Goal: Task Accomplishment & Management: Manage account settings

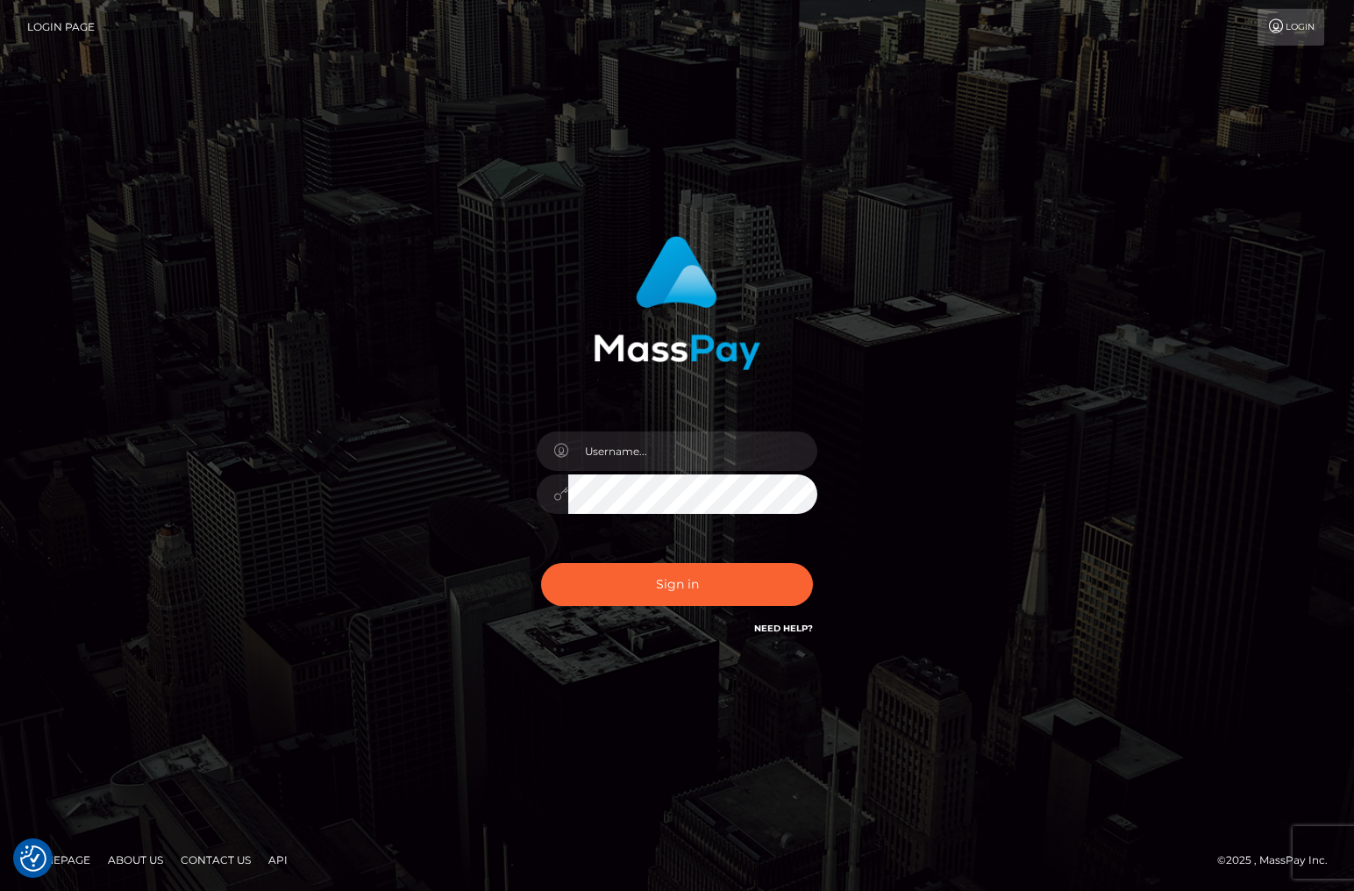
click at [1255, 786] on div "Sign in" at bounding box center [677, 446] width 1354 height 710
click at [623, 457] on input "text" at bounding box center [692, 450] width 249 height 39
type input "christianc.xcite"
click at [656, 588] on button "Sign in" at bounding box center [677, 584] width 272 height 43
click at [656, 456] on input "text" at bounding box center [692, 450] width 249 height 39
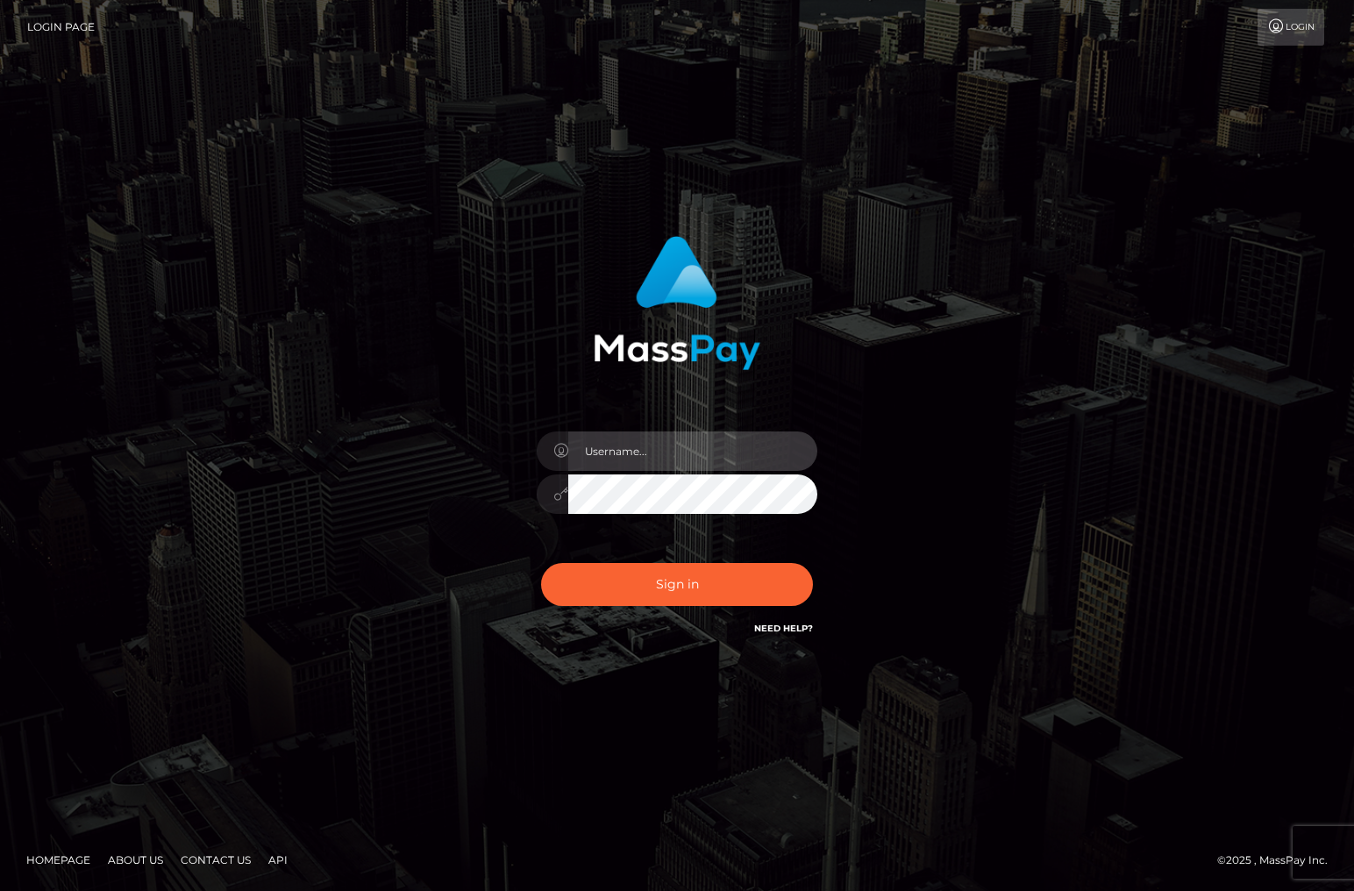
type input "christianc.xcite"
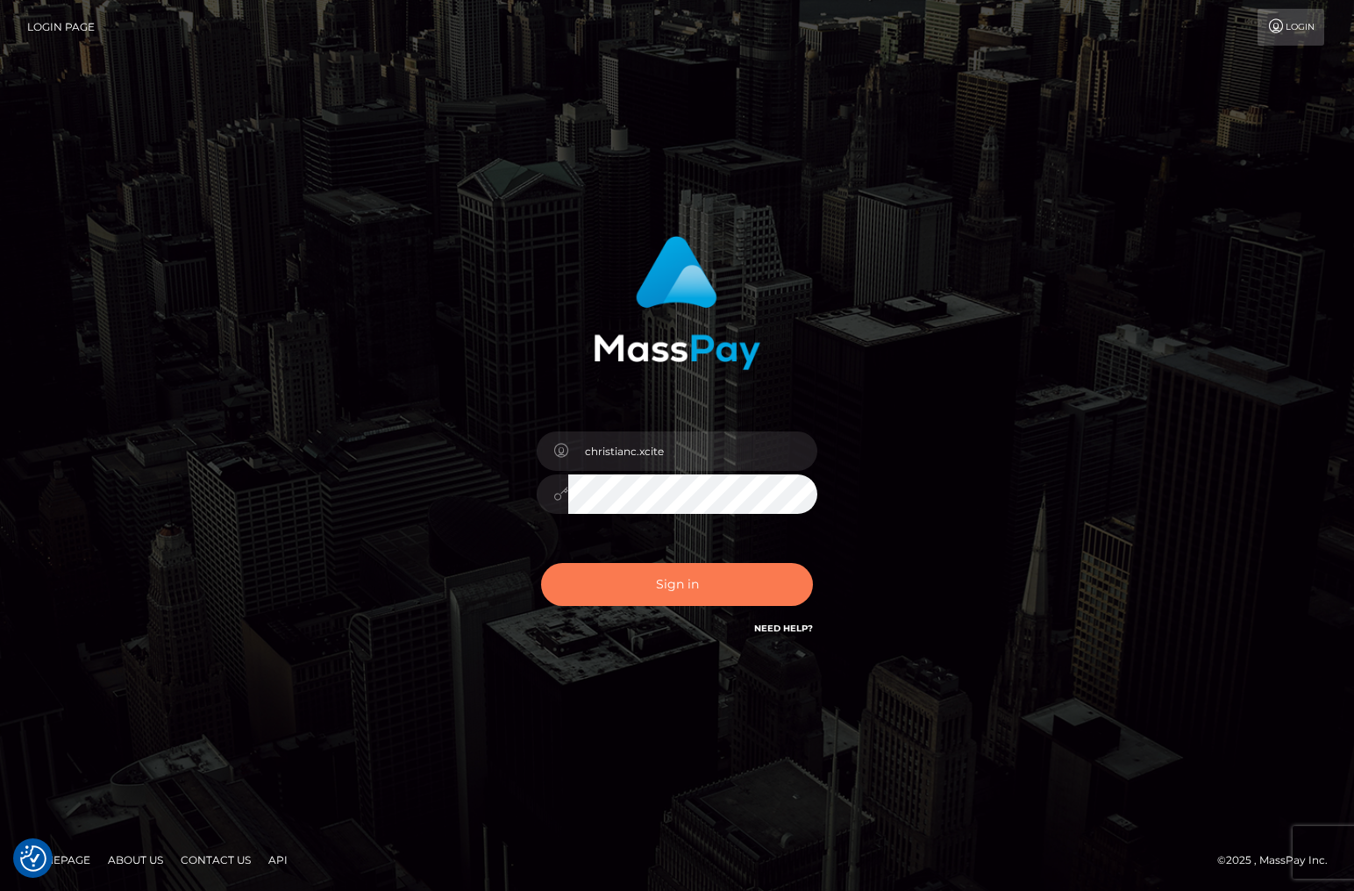
click at [643, 589] on button "Sign in" at bounding box center [677, 584] width 272 height 43
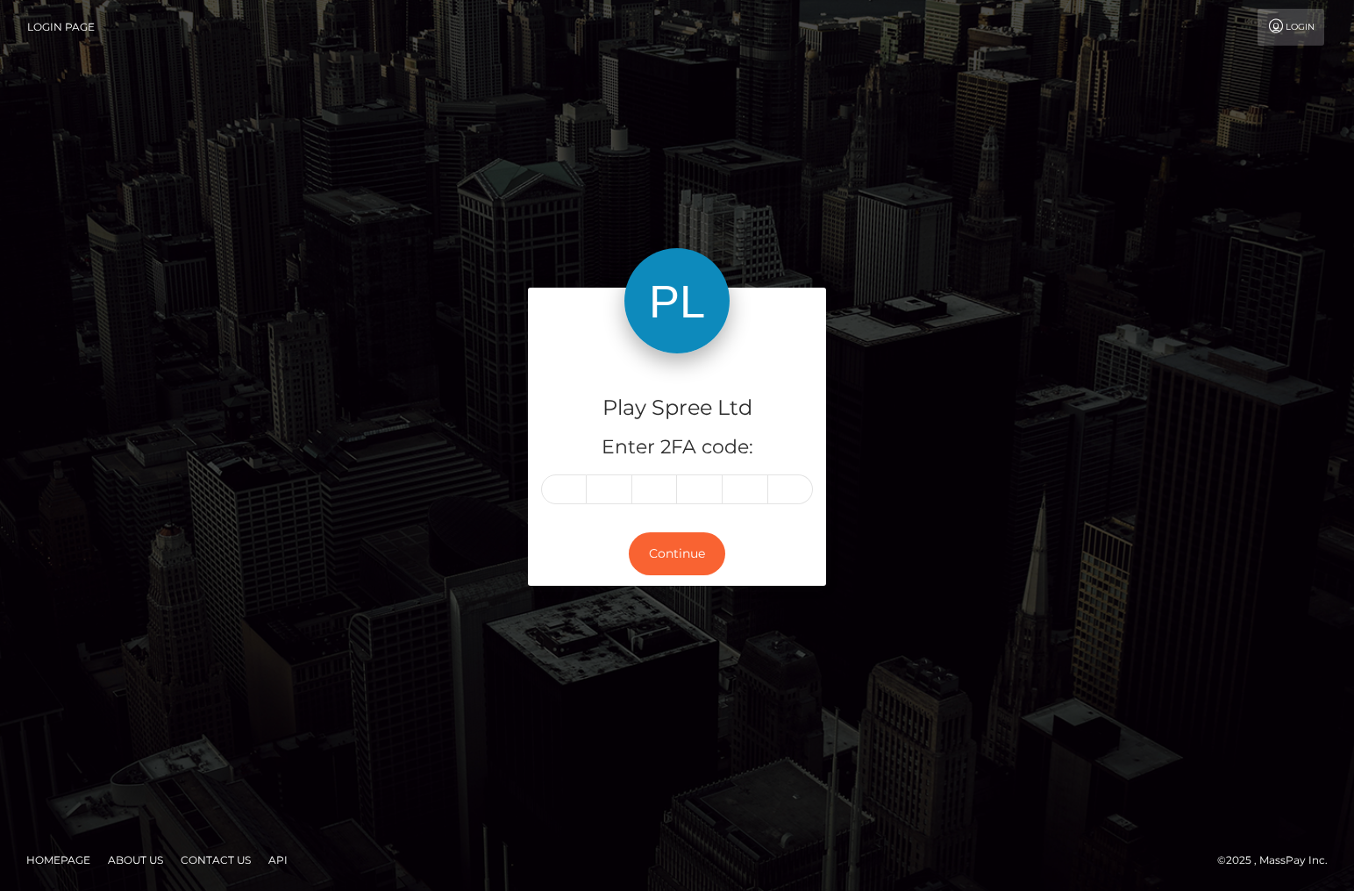
click at [579, 489] on input "text" at bounding box center [564, 489] width 46 height 30
type input "5"
type input "2"
type input "9"
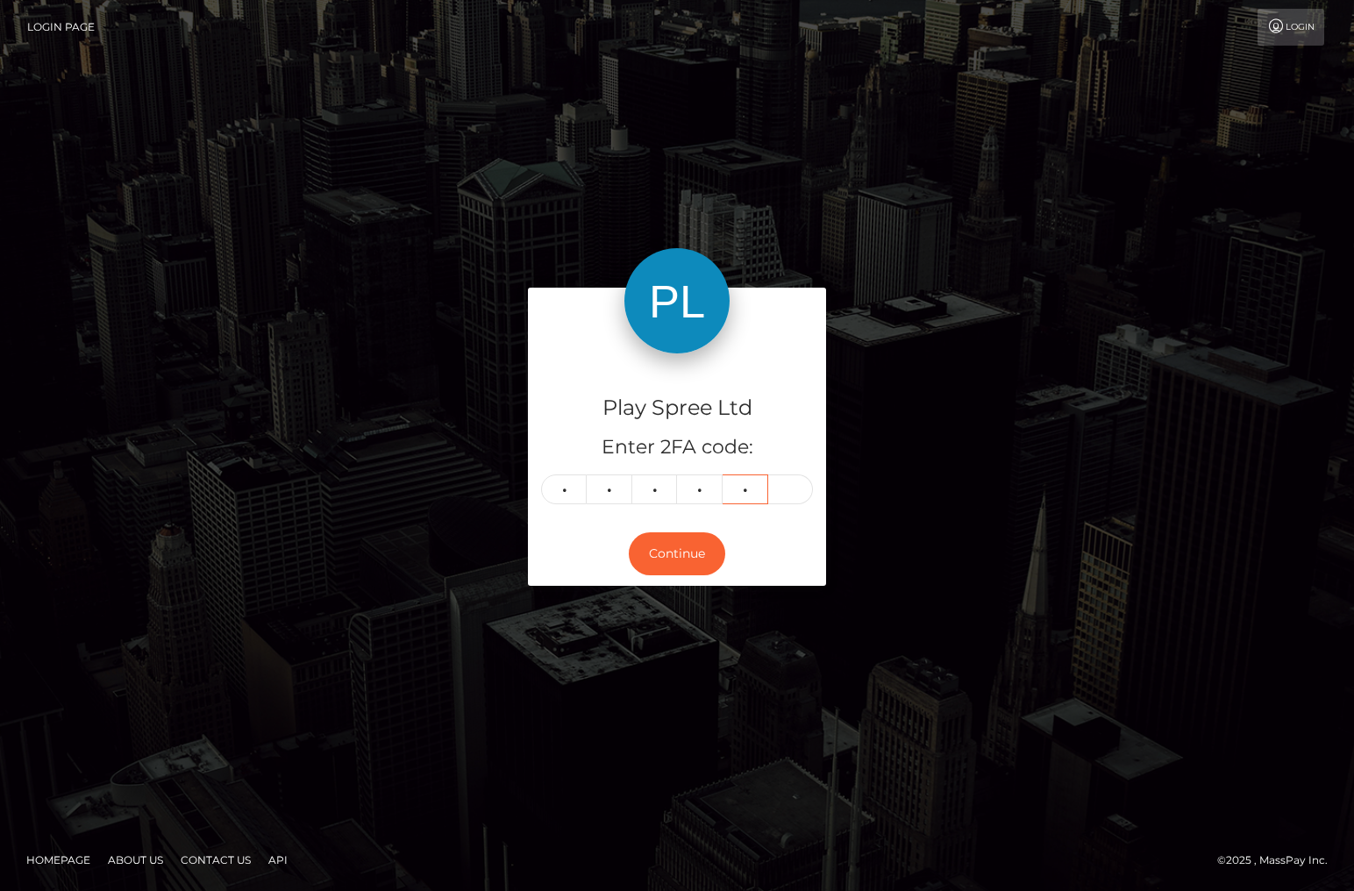
type input "6"
type input "0"
click at [691, 545] on button "Continue" at bounding box center [677, 553] width 96 height 43
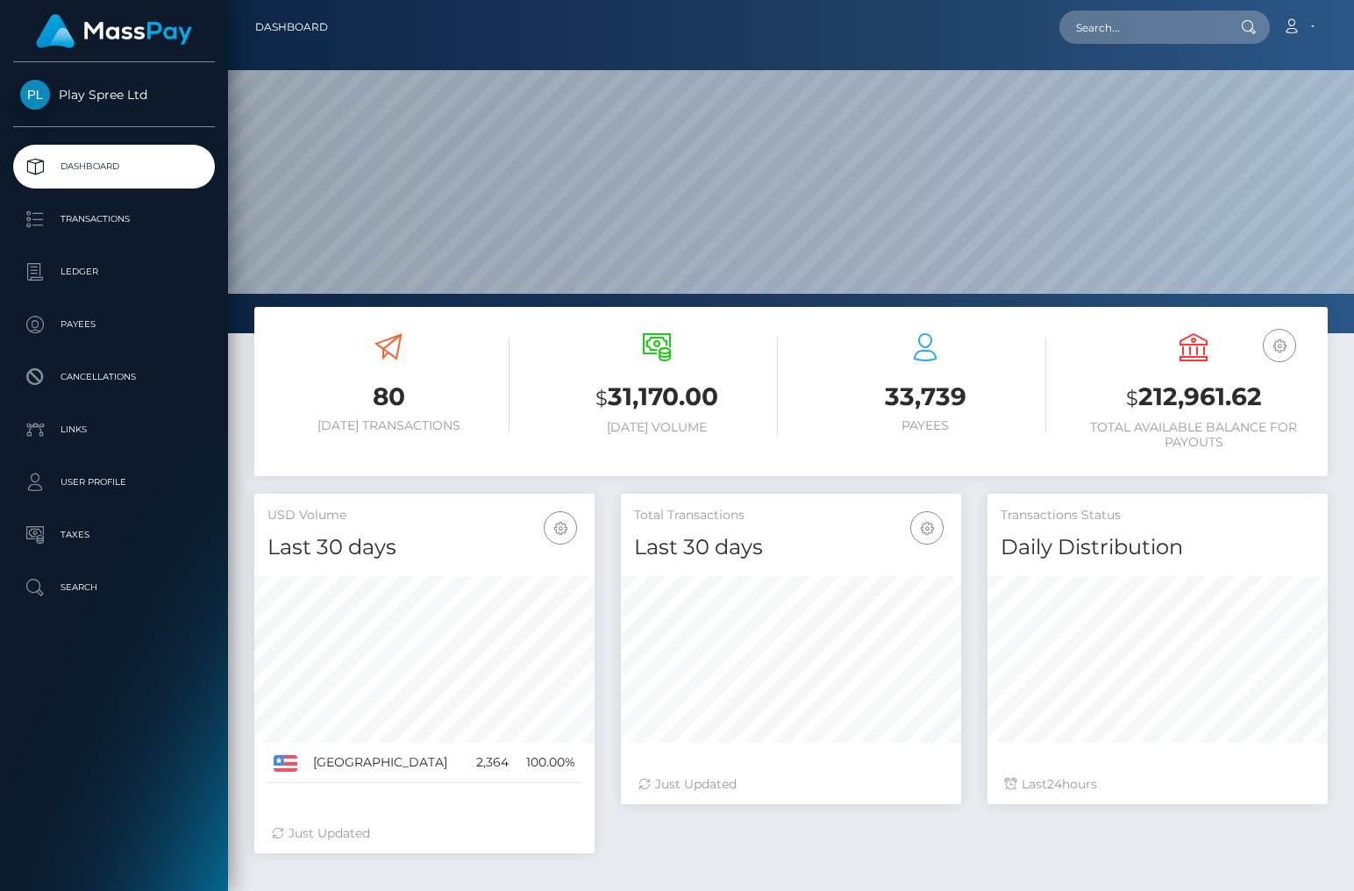
scroll to position [310, 340]
click at [1190, 406] on h3 "$ 212,961.62" at bounding box center [1194, 398] width 242 height 36
copy h3 "212,961.62"
click at [1261, 779] on div "Last 24 hours" at bounding box center [1157, 784] width 305 height 18
